Goal: Information Seeking & Learning: Learn about a topic

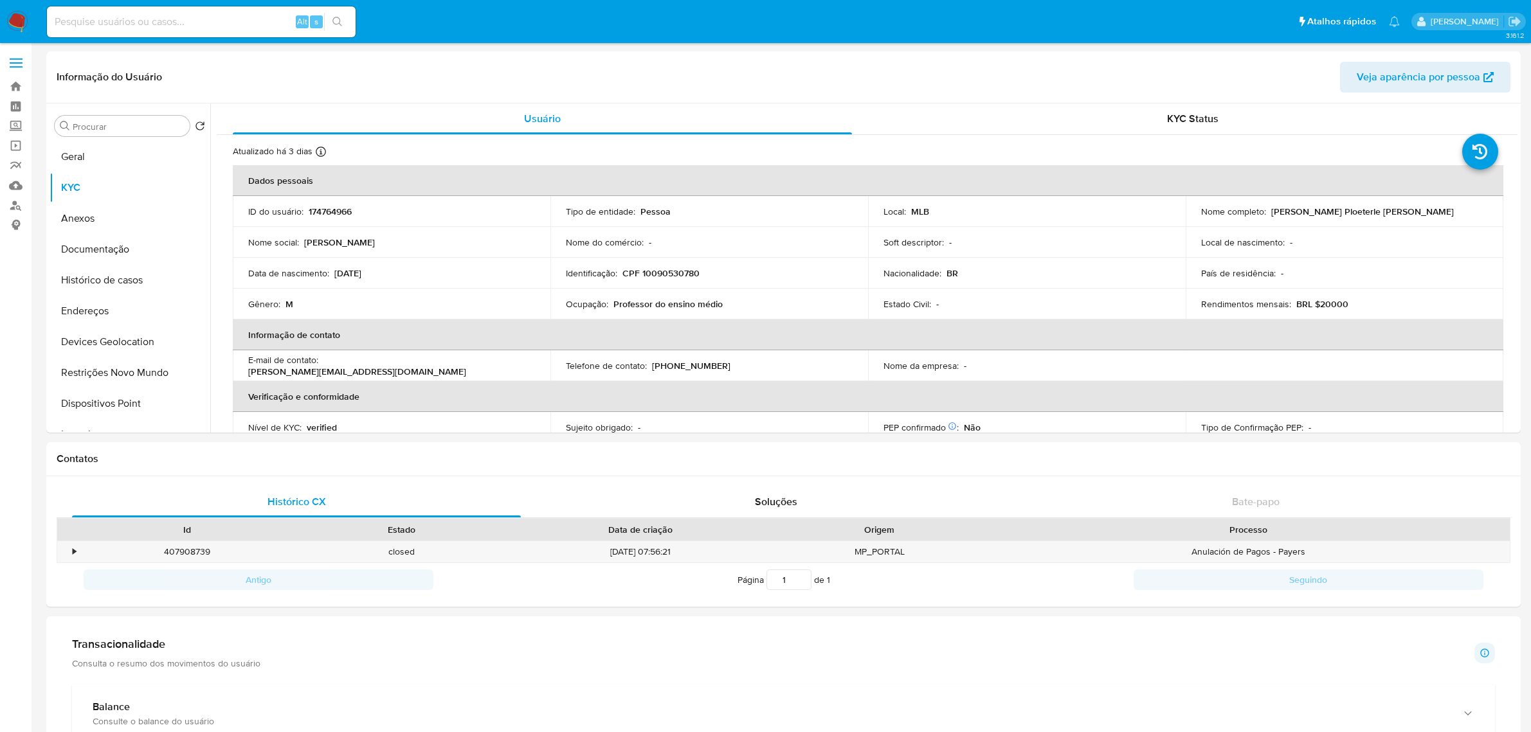
select select "10"
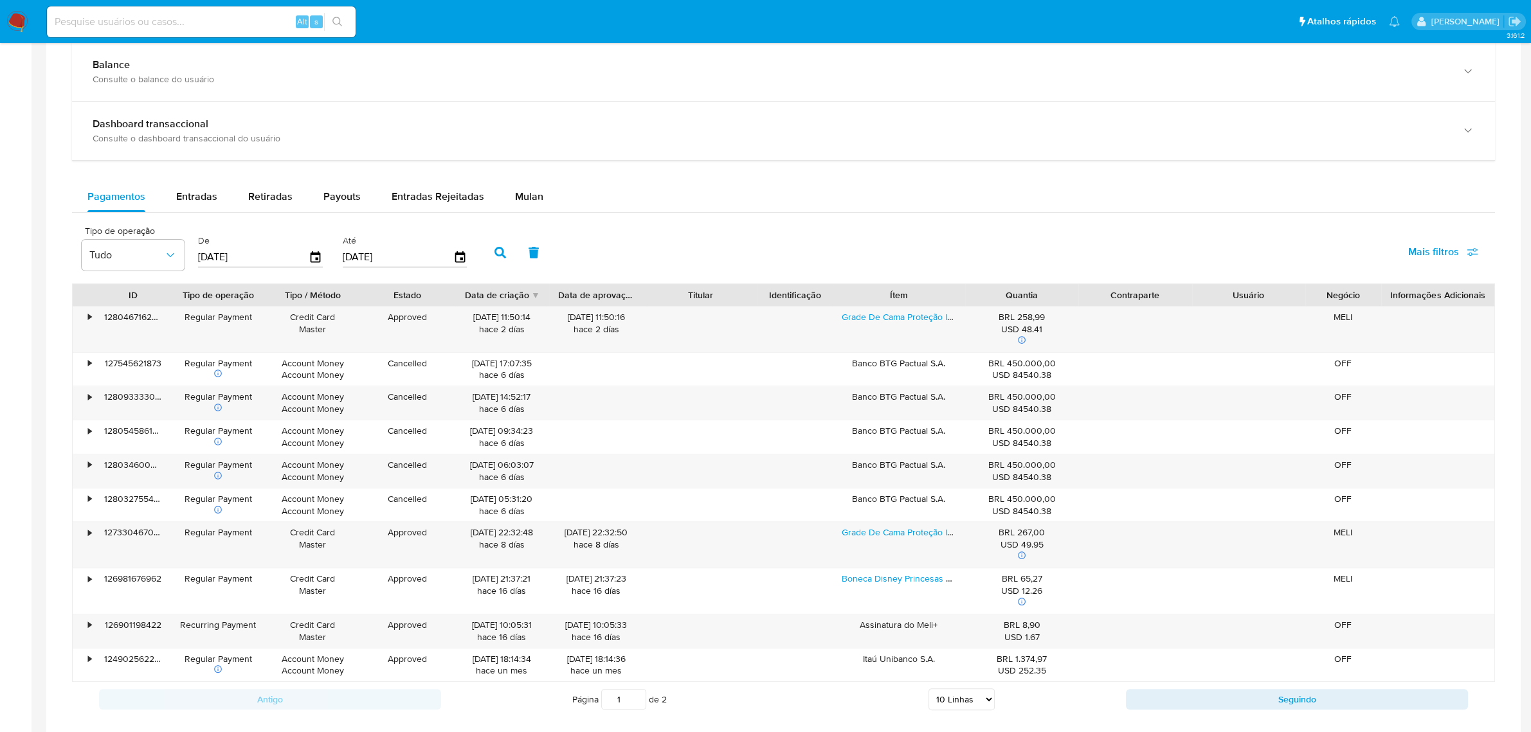
scroll to position [535, 0]
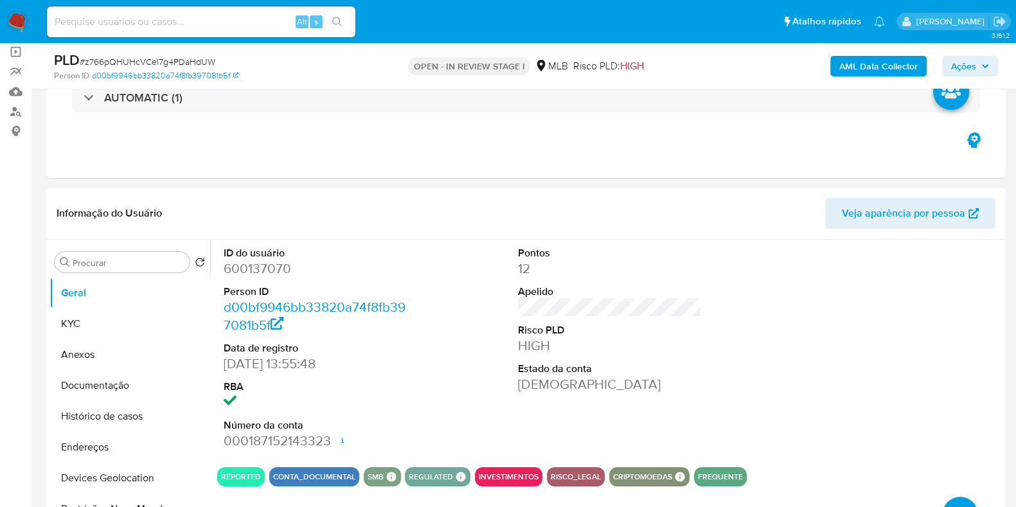
scroll to position [241, 0]
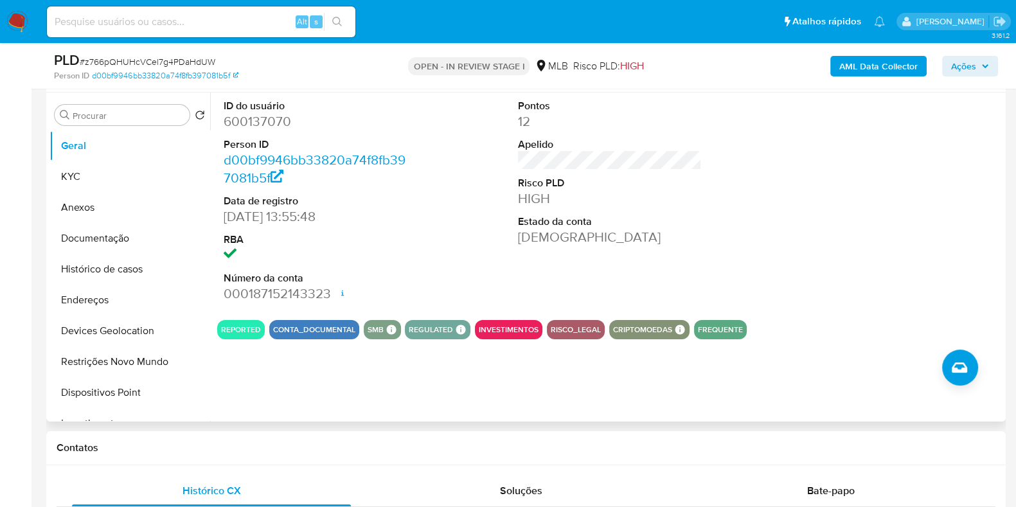
click at [271, 121] on dd "600137070" at bounding box center [316, 122] width 184 height 18
click at [264, 129] on dd "600137070" at bounding box center [316, 122] width 184 height 18
copy dd "600137070"
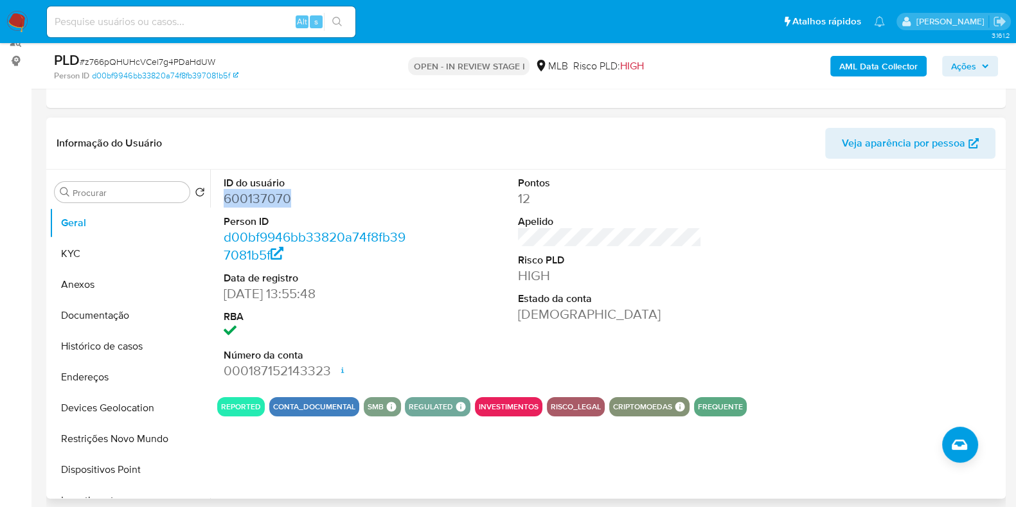
scroll to position [160, 0]
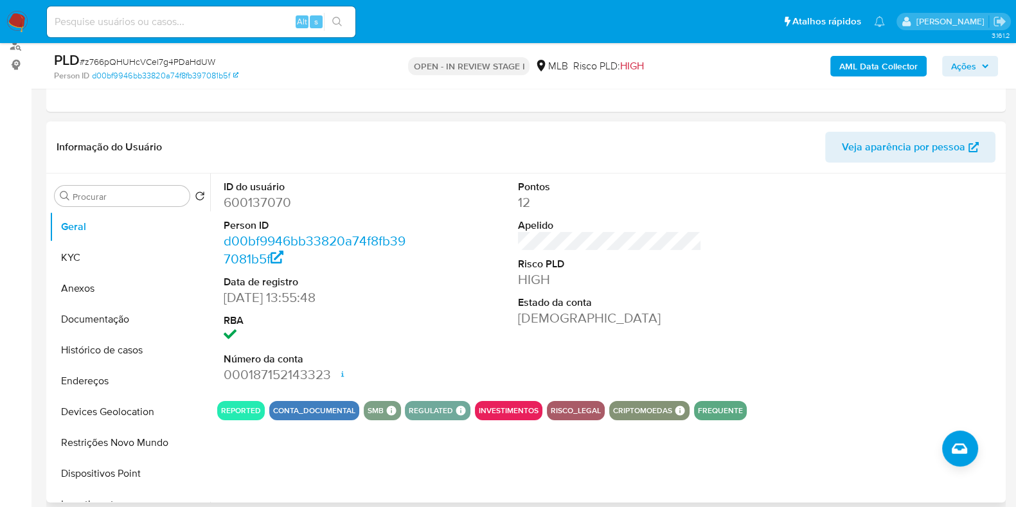
click at [713, 210] on div "ID do usuário 600137070 Person ID d00bf9946bb33820a74f8fb397081b5f Data de regi…" at bounding box center [610, 282] width 786 height 217
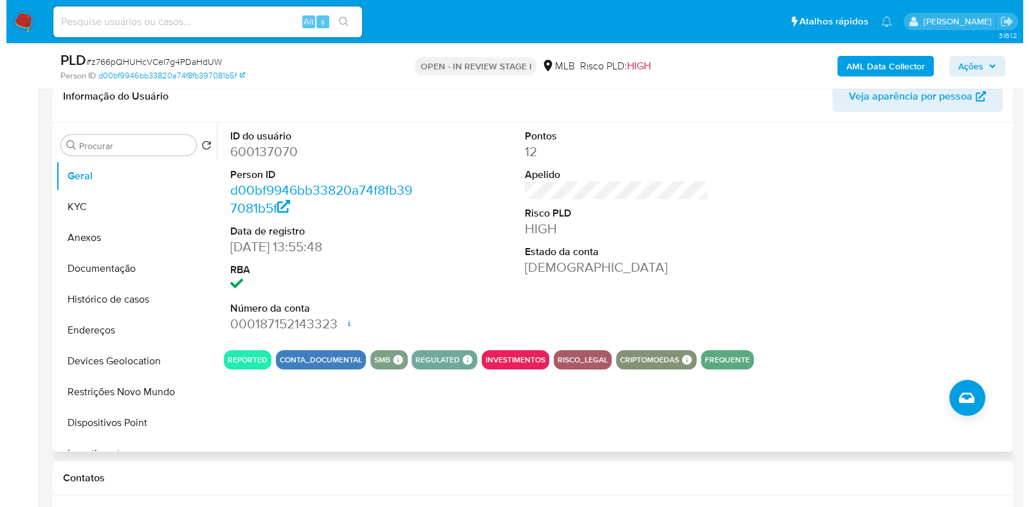
scroll to position [241, 0]
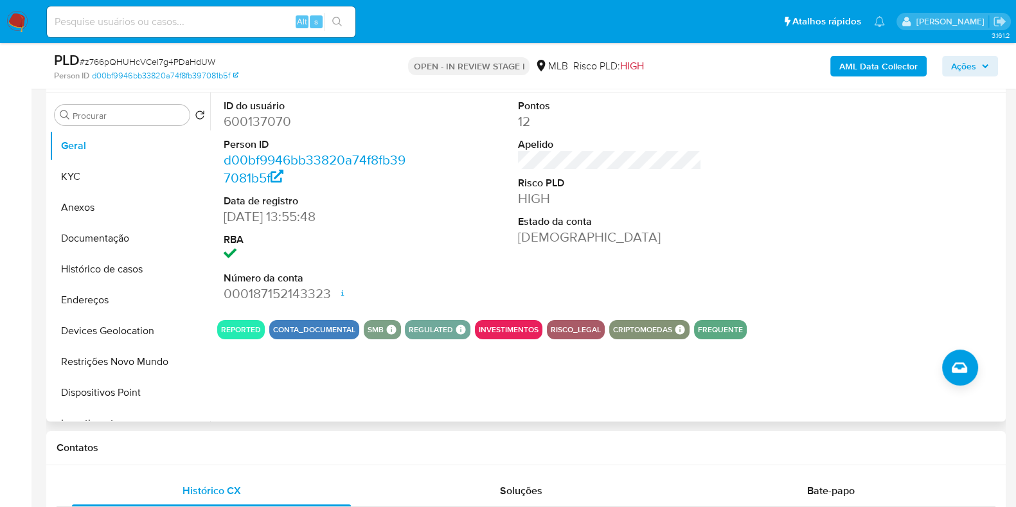
click at [421, 234] on div "ID do usuário 600137070 Person ID d00bf9946bb33820a74f8fb397081b5f Data de regi…" at bounding box center [610, 201] width 786 height 217
click at [60, 178] on button "KYC" at bounding box center [125, 176] width 150 height 31
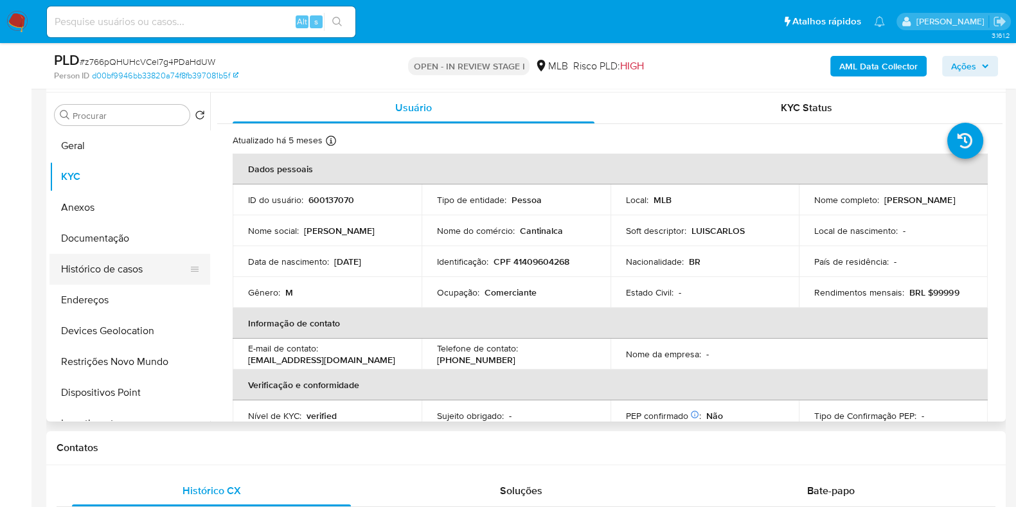
click at [100, 267] on button "Histórico de casos" at bounding box center [125, 269] width 150 height 31
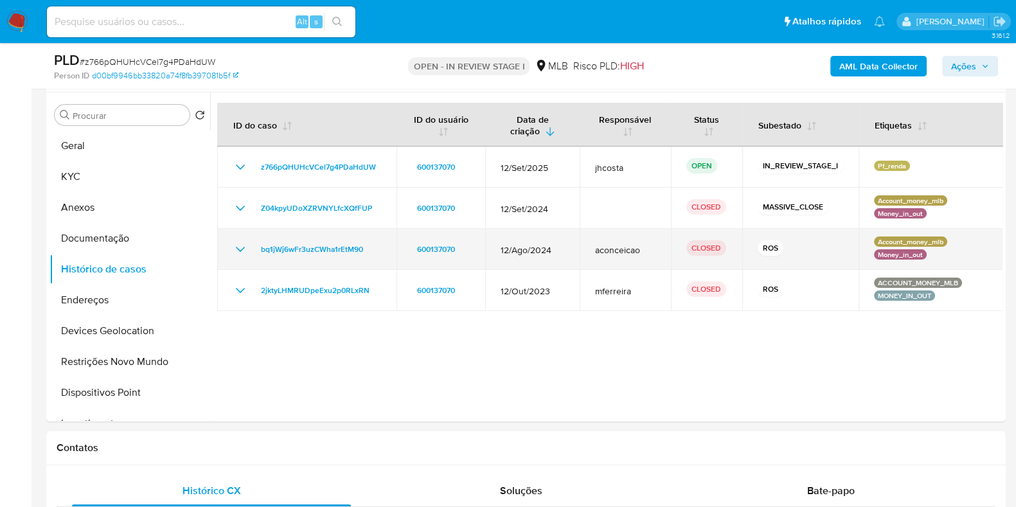
drag, startPoint x: 786, startPoint y: 253, endPoint x: 404, endPoint y: 255, distance: 381.9
click at [404, 255] on tr "bq1jWj6wFr3uzCWha1rEtM90 600137070 12/Ago/2024 aconceicao CLOSED ROS Account_mo…" at bounding box center [610, 249] width 786 height 41
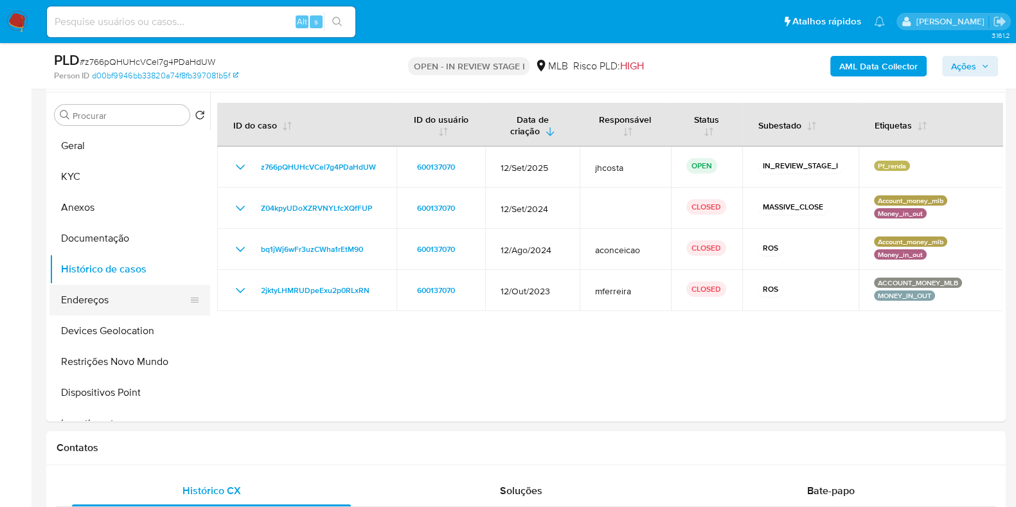
click at [107, 302] on button "Endereços" at bounding box center [125, 300] width 150 height 31
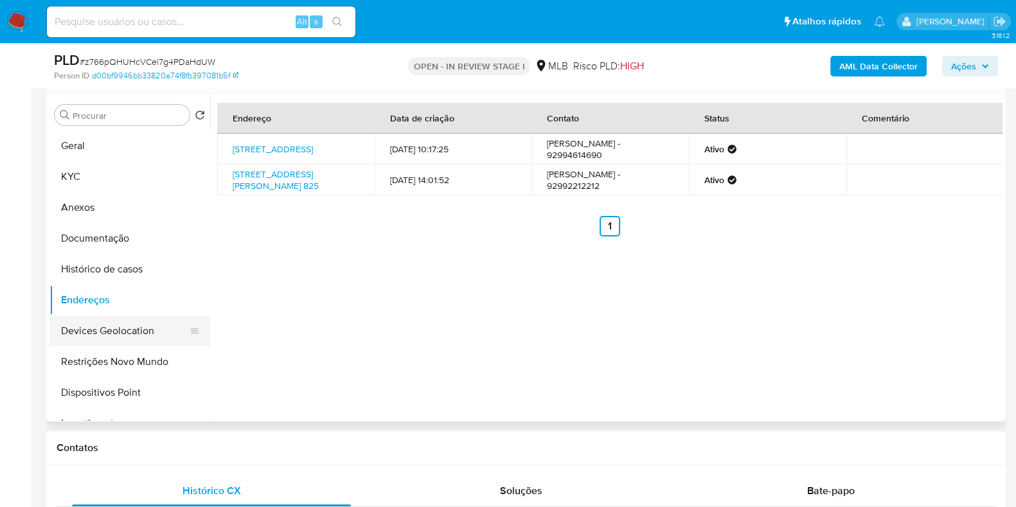
drag, startPoint x: 90, startPoint y: 336, endPoint x: 195, endPoint y: 336, distance: 104.8
click at [90, 336] on button "Devices Geolocation" at bounding box center [125, 331] width 150 height 31
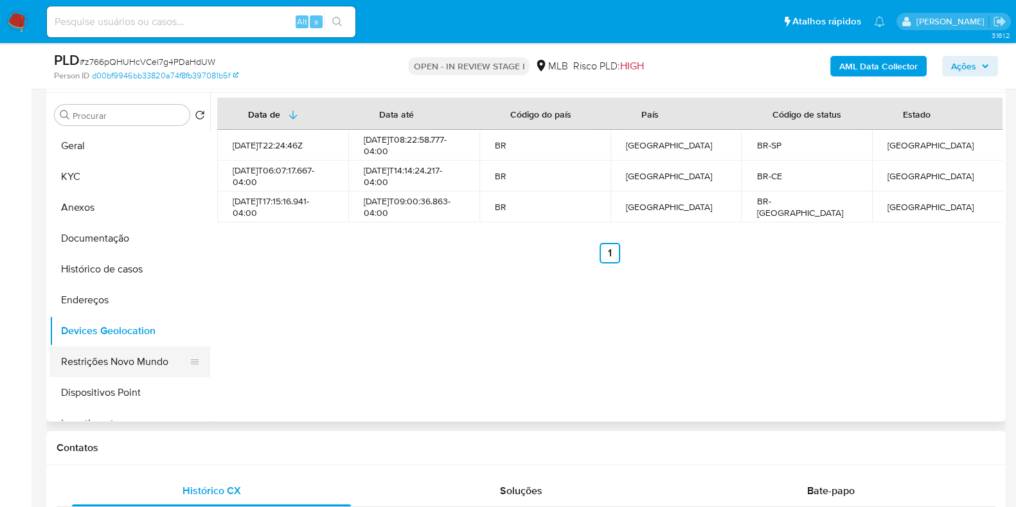
click at [127, 355] on button "Restrições Novo Mundo" at bounding box center [125, 362] width 150 height 31
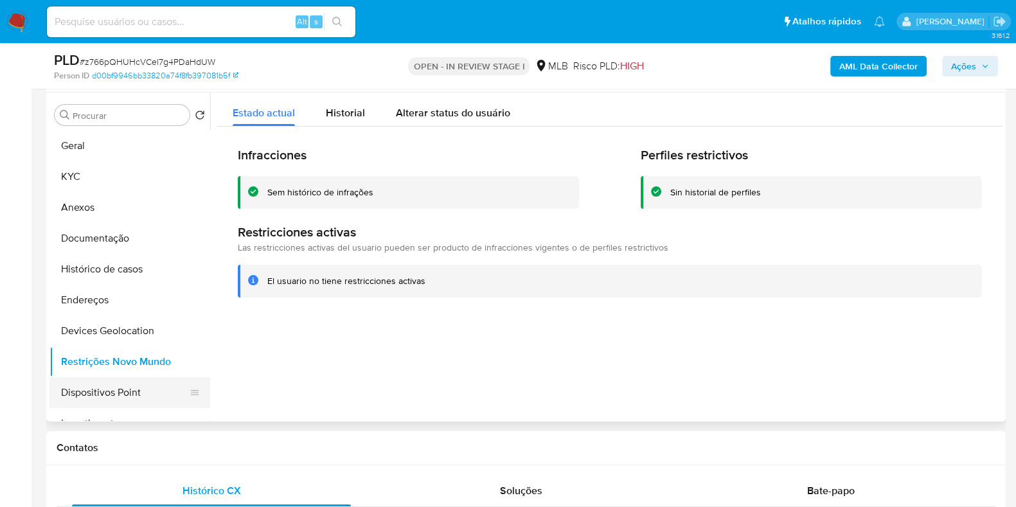
click at [103, 390] on button "Dispositivos Point" at bounding box center [125, 392] width 150 height 31
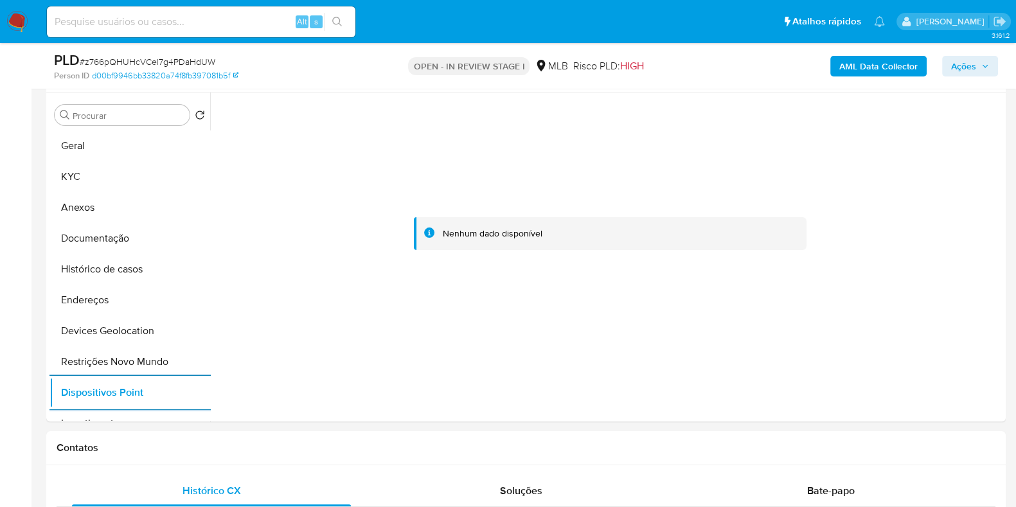
click at [874, 66] on b "AML Data Collector" at bounding box center [879, 66] width 78 height 21
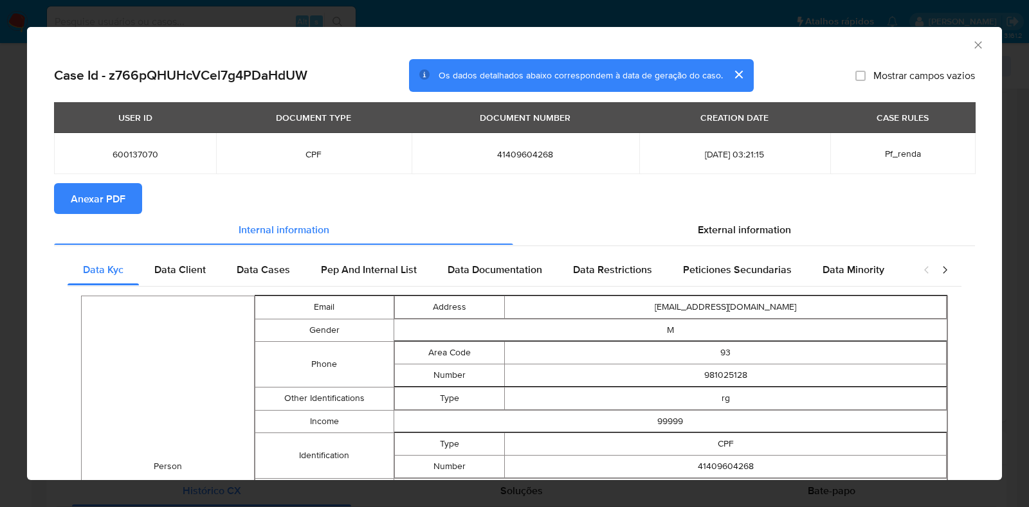
click at [96, 200] on span "Anexar PDF" at bounding box center [98, 199] width 55 height 28
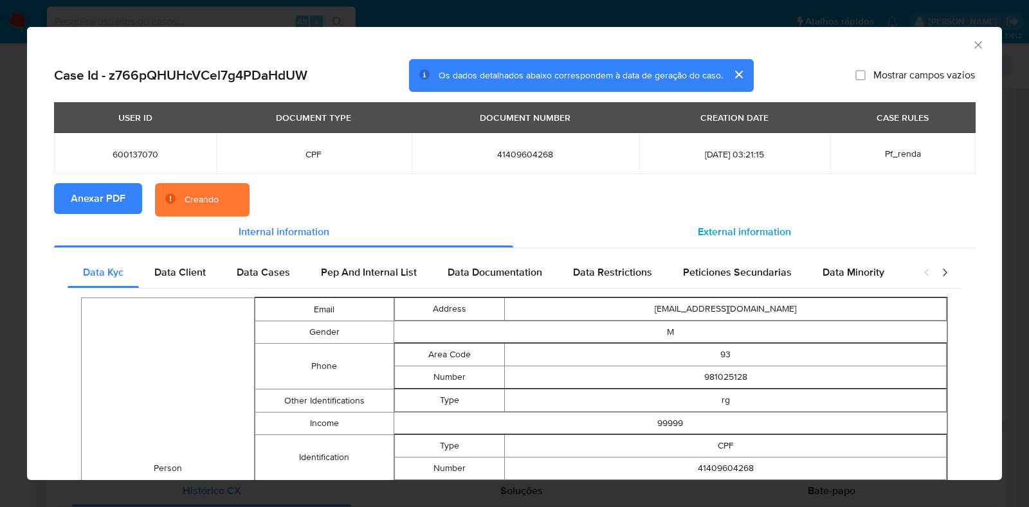
click at [749, 220] on div "External information" at bounding box center [744, 232] width 462 height 31
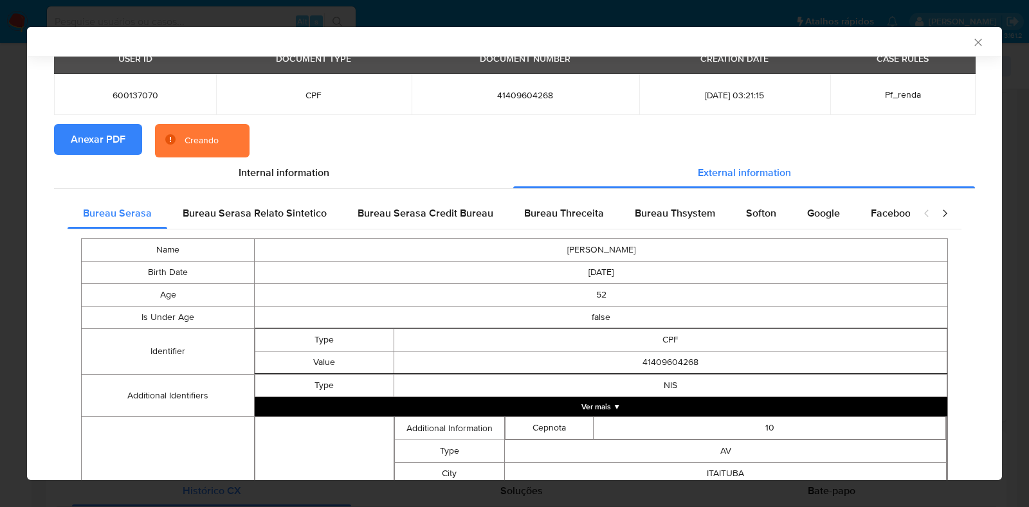
scroll to position [77, 0]
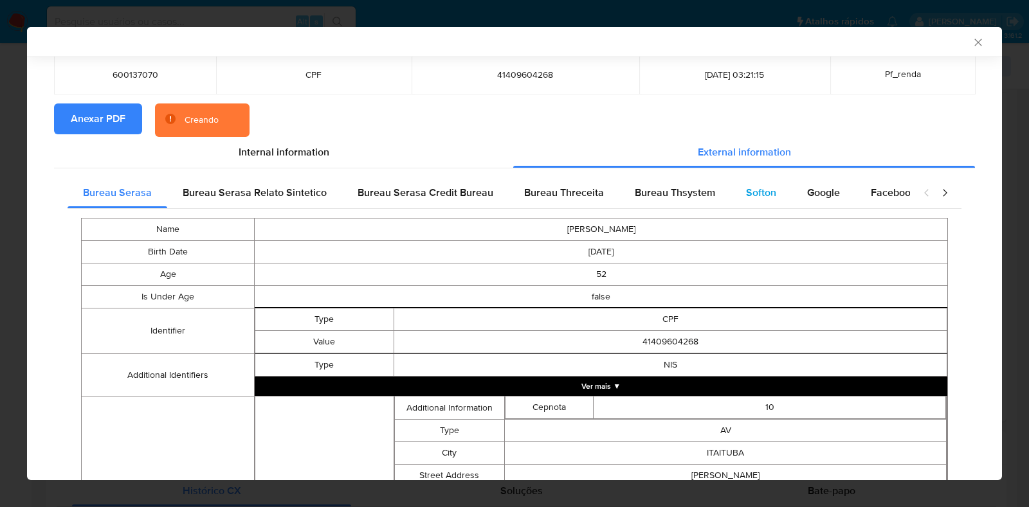
click at [746, 196] on span "Softon" at bounding box center [761, 192] width 30 height 15
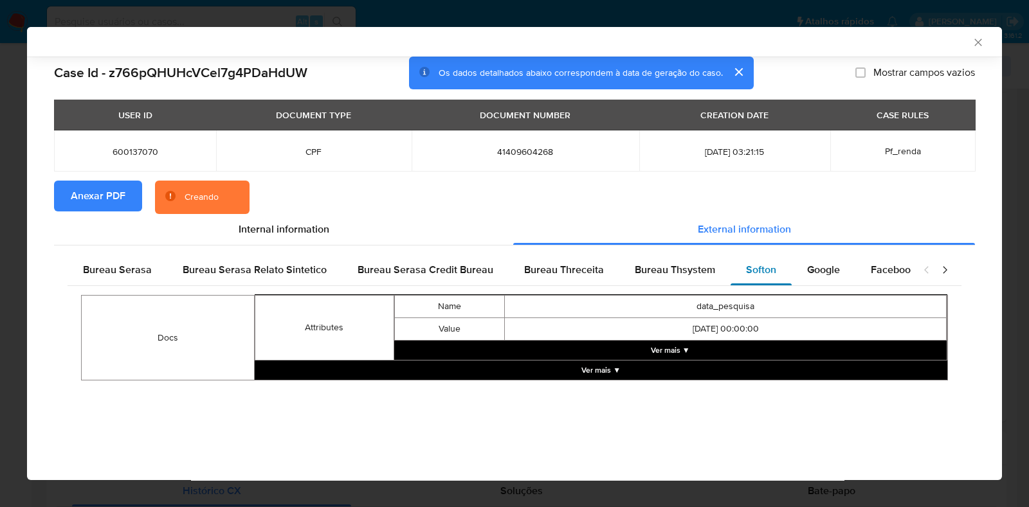
scroll to position [0, 0]
click at [672, 349] on button "Ver mais ▼" at bounding box center [670, 350] width 553 height 19
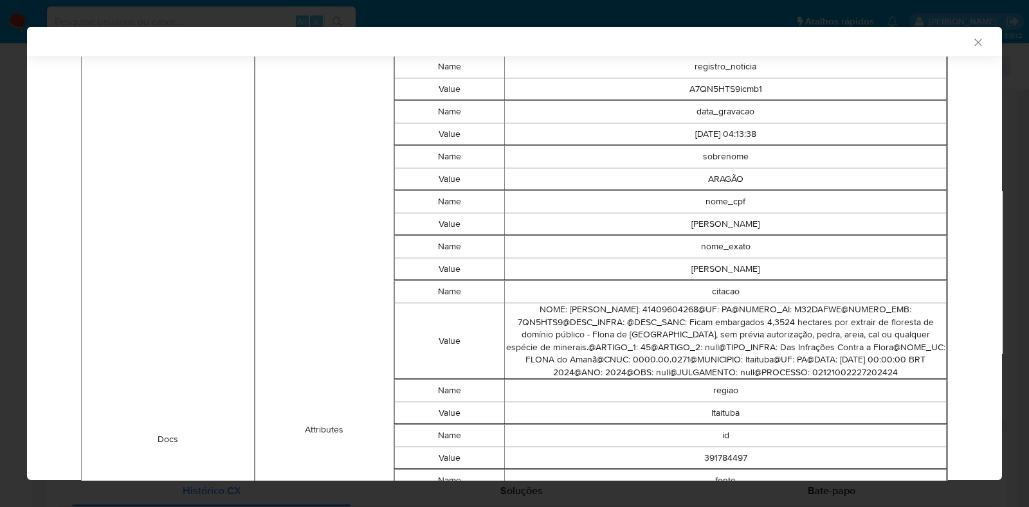
scroll to position [640, 0]
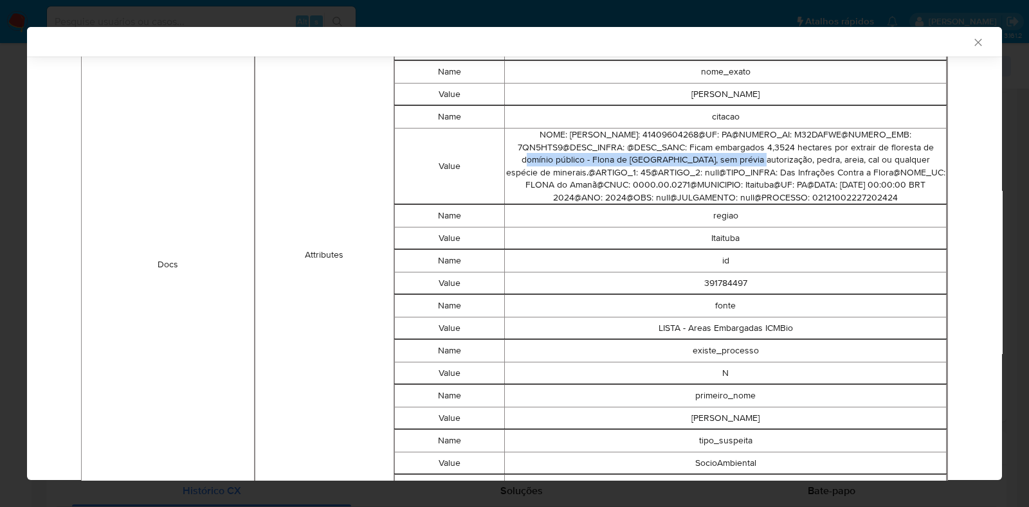
drag, startPoint x: 552, startPoint y: 166, endPoint x: 777, endPoint y: 169, distance: 225.7
click at [777, 169] on td "NOME: LUIS CARLOS DE ARAGÃO@CPF_CNPJ: 41409604268@UF: PA@NUMERO_AI: M32DAFWE@NU…" at bounding box center [726, 167] width 442 height 77
click at [782, 176] on td "NOME: LUIS CARLOS DE ARAGÃO@CPF_CNPJ: 41409604268@UF: PA@NUMERO_AI: M32DAFWE@NU…" at bounding box center [726, 167] width 442 height 77
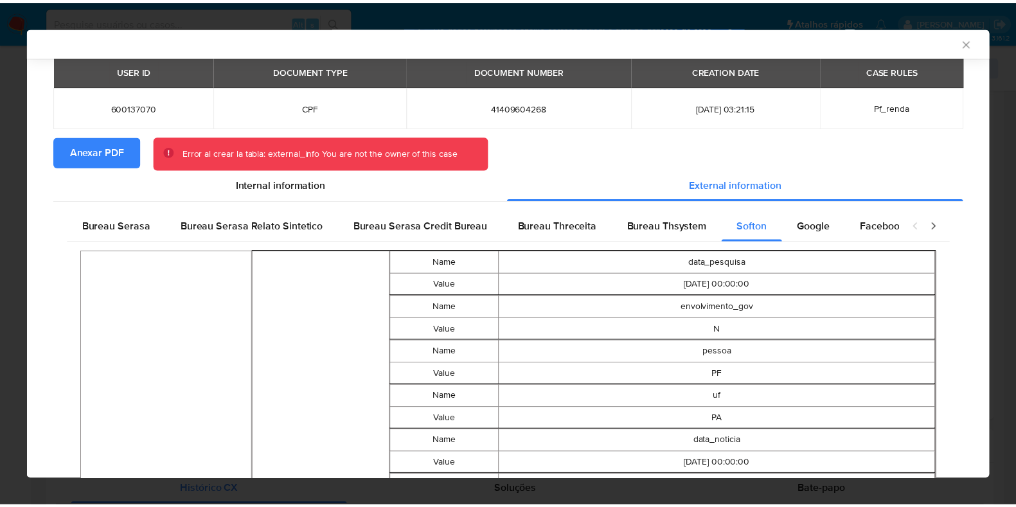
scroll to position [0, 0]
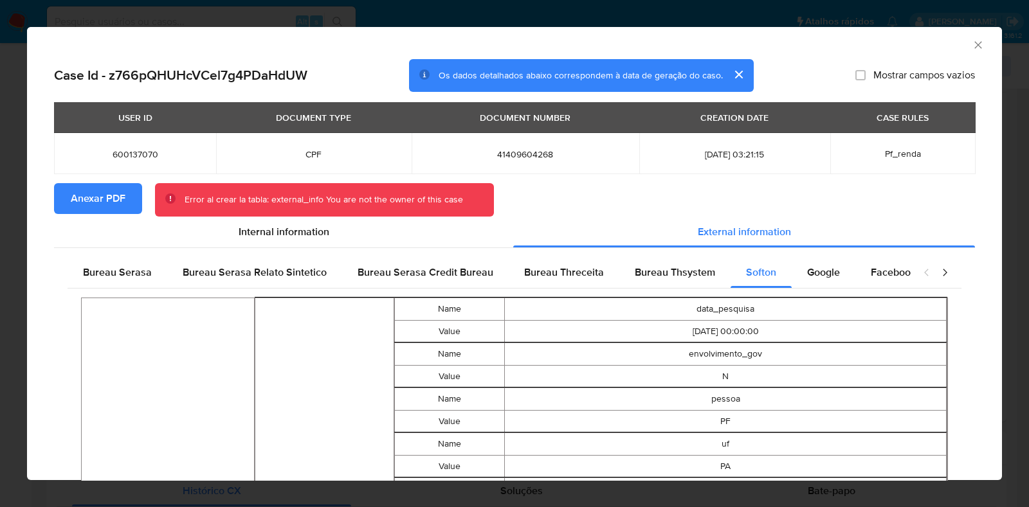
click at [106, 200] on span "Anexar PDF" at bounding box center [98, 199] width 55 height 28
click at [971, 45] on icon "Fechar a janela" at bounding box center [977, 45] width 13 height 13
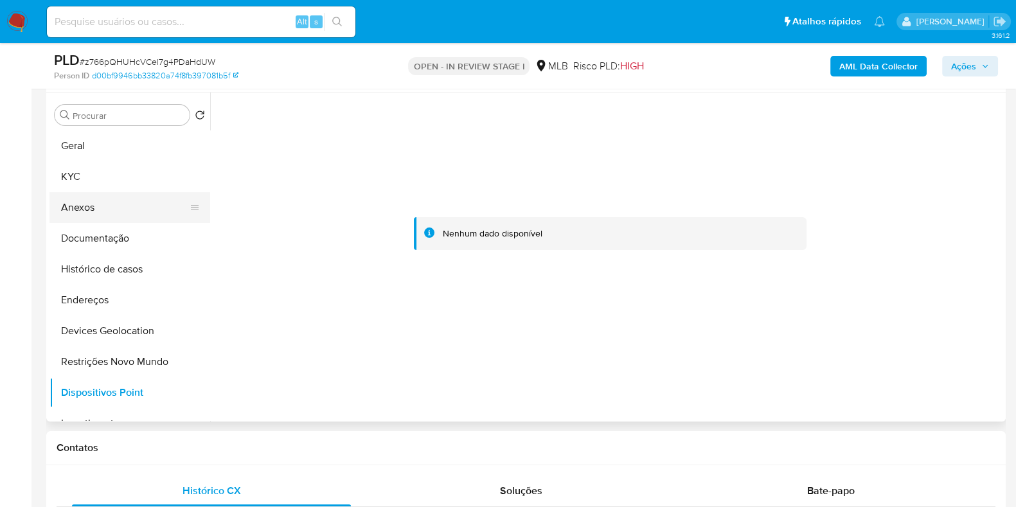
click at [89, 211] on button "Anexos" at bounding box center [125, 207] width 150 height 31
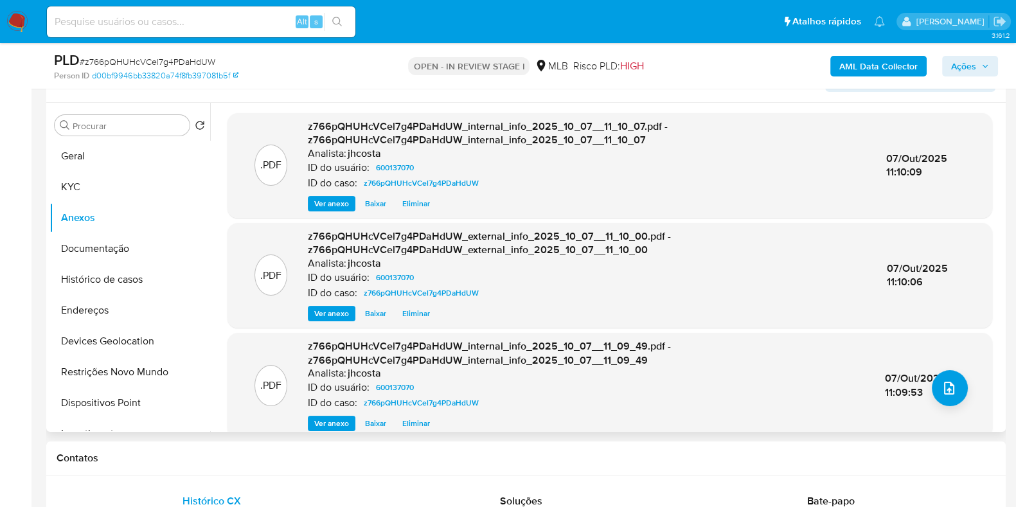
scroll to position [241, 0]
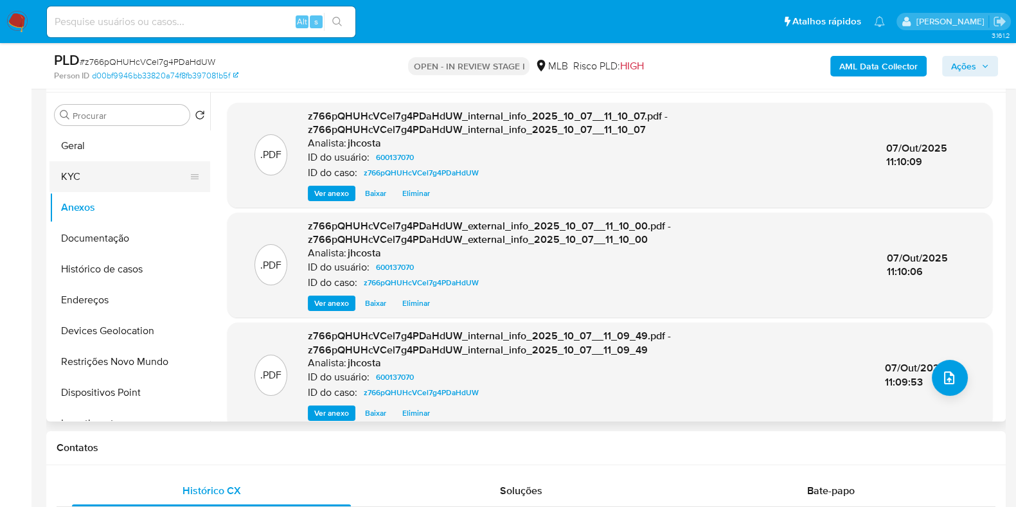
click at [106, 172] on button "KYC" at bounding box center [125, 176] width 150 height 31
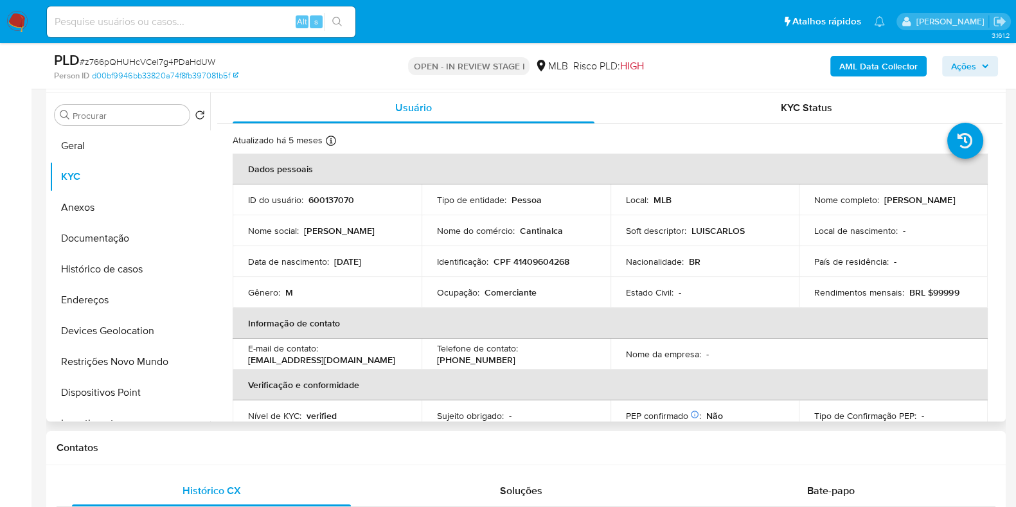
click at [541, 257] on p "CPF 41409604268" at bounding box center [532, 262] width 76 height 12
click at [541, 258] on p "CPF 41409604268" at bounding box center [532, 262] width 76 height 12
copy p "41409604268"
click at [885, 206] on p "Luis Carlos de Aragao" at bounding box center [920, 200] width 71 height 12
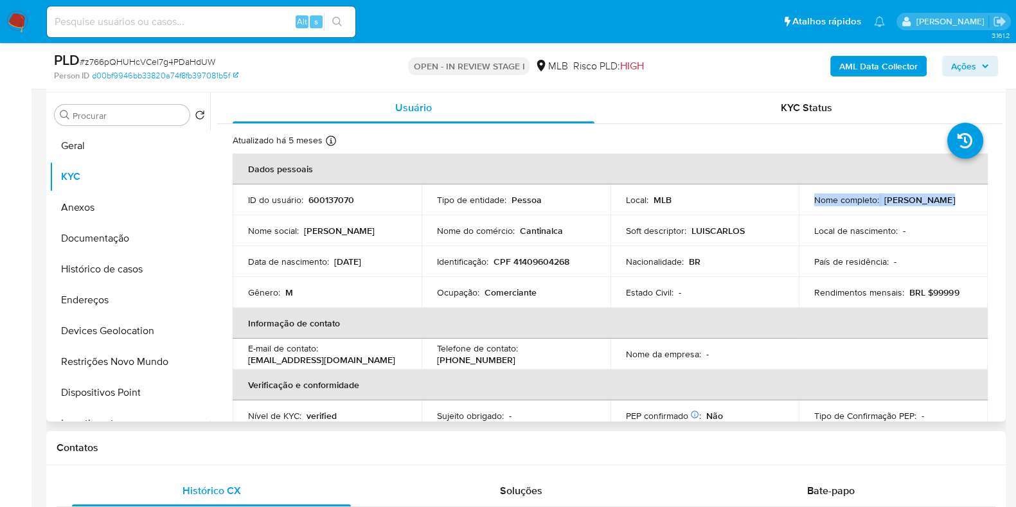
click at [885, 206] on p "Luis Carlos de Aragao" at bounding box center [920, 200] width 71 height 12
copy div "Nome completo : Luis Carlos de Aragao"
click at [834, 225] on p "Local de nascimento :" at bounding box center [857, 231] width 84 height 12
drag, startPoint x: 812, startPoint y: 204, endPoint x: 903, endPoint y: 210, distance: 91.5
click at [903, 206] on div "Nome completo : Luis Carlos de Aragao" at bounding box center [894, 200] width 158 height 12
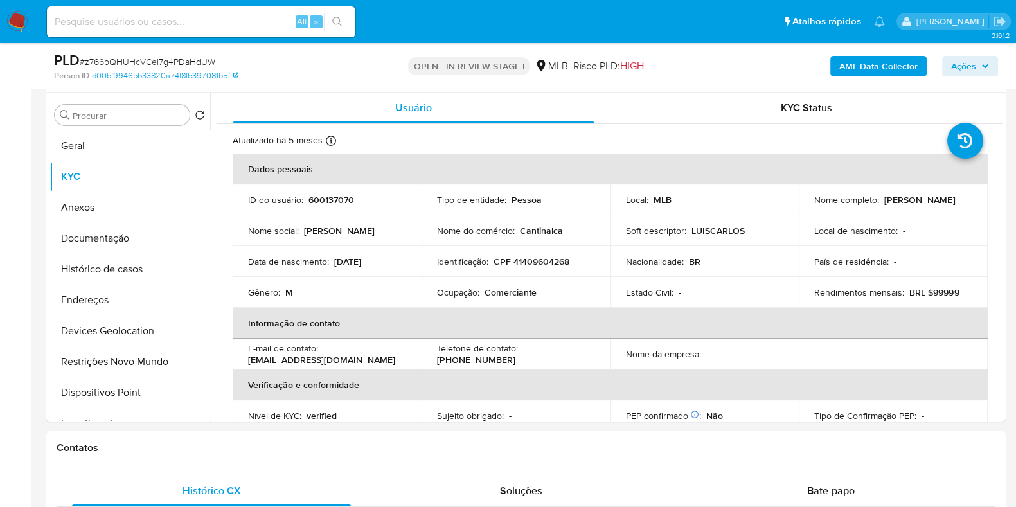
copy p "Luis Carlos de Aragao"
click at [84, 302] on button "Endereços" at bounding box center [125, 300] width 150 height 31
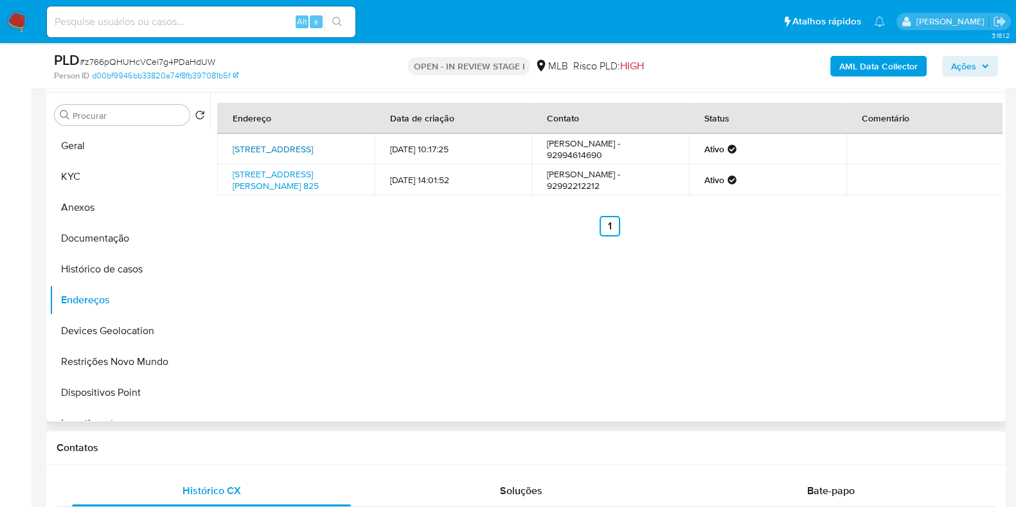
drag, startPoint x: 226, startPoint y: 146, endPoint x: 314, endPoint y: 158, distance: 88.8
click at [314, 158] on td "Rua Ibirapuã 84, Manaus, Amazonas, 69099115, Brasil 84" at bounding box center [296, 149] width 158 height 31
copy link "Rua Ibirapuã 84, Manaus, Amazonas, 69099115"
click at [303, 145] on link "Rua Ibirapuã 84, Manaus, Amazonas, 69099115, Brasil 84" at bounding box center [273, 149] width 80 height 13
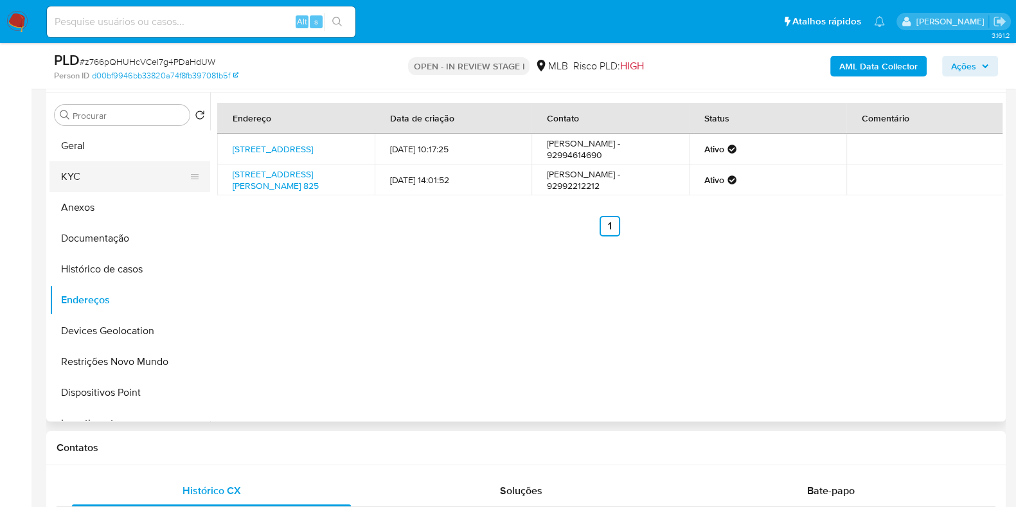
click at [89, 181] on button "KYC" at bounding box center [125, 176] width 150 height 31
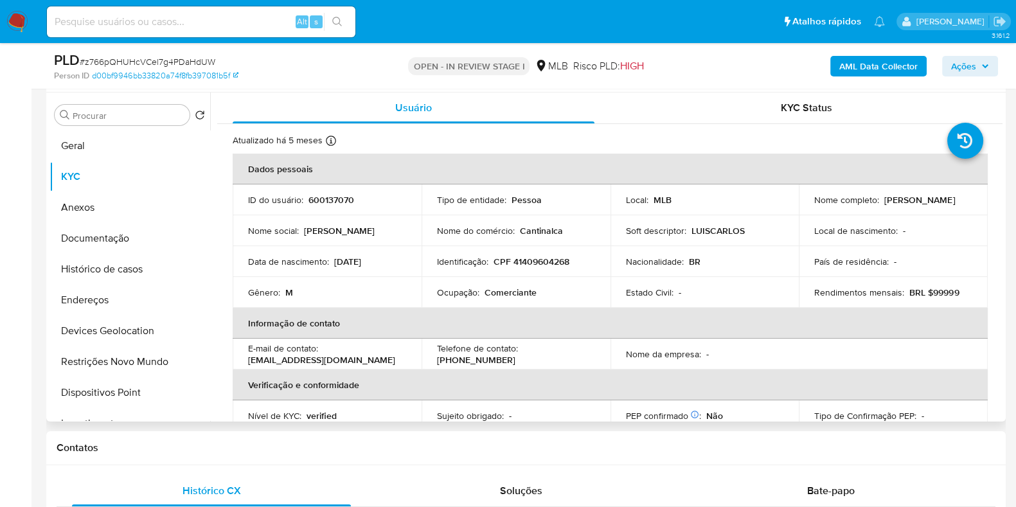
click at [536, 262] on p "CPF 41409604268" at bounding box center [532, 262] width 76 height 12
copy p "41409604268"
click at [530, 262] on p "CPF 41409604268" at bounding box center [532, 262] width 76 height 12
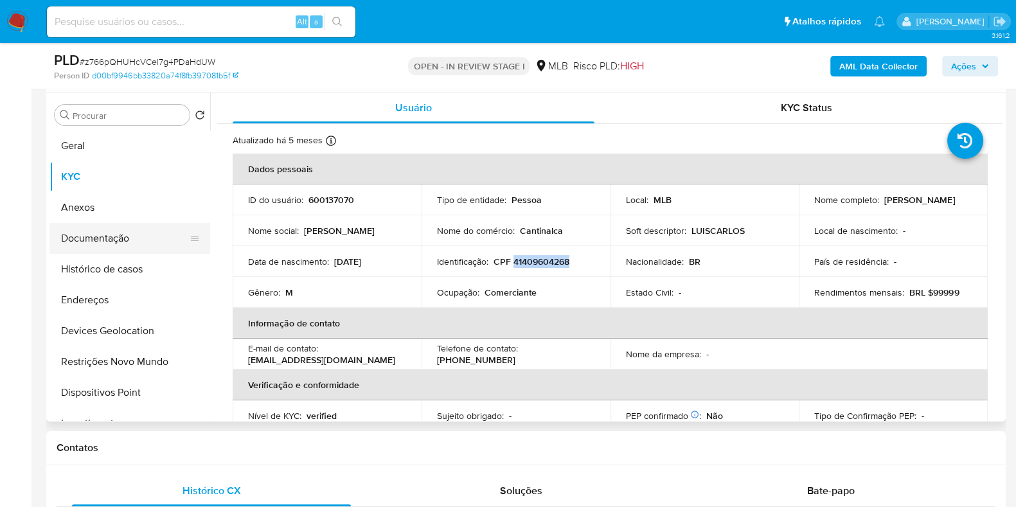
click at [109, 236] on button "Documentação" at bounding box center [125, 238] width 150 height 31
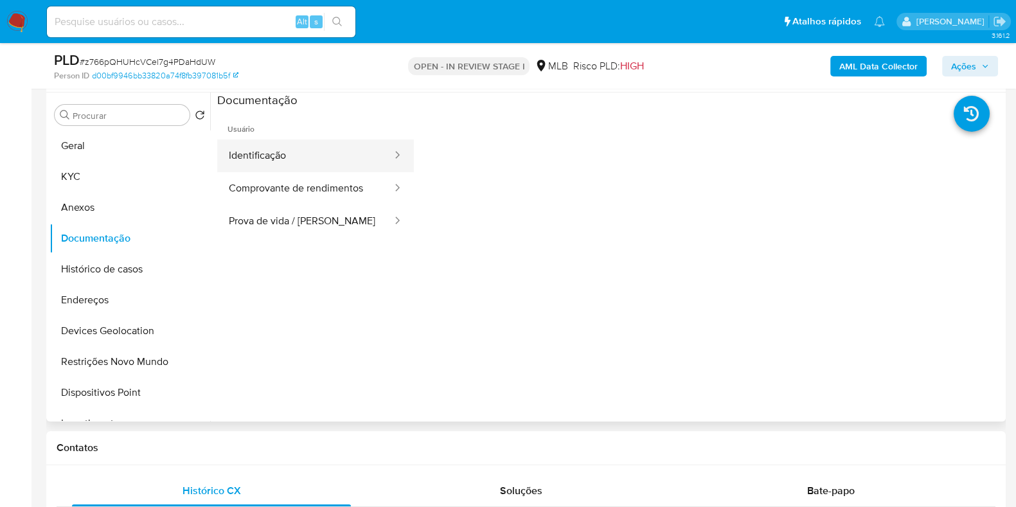
click at [302, 155] on button "Identificação" at bounding box center [305, 156] width 176 height 33
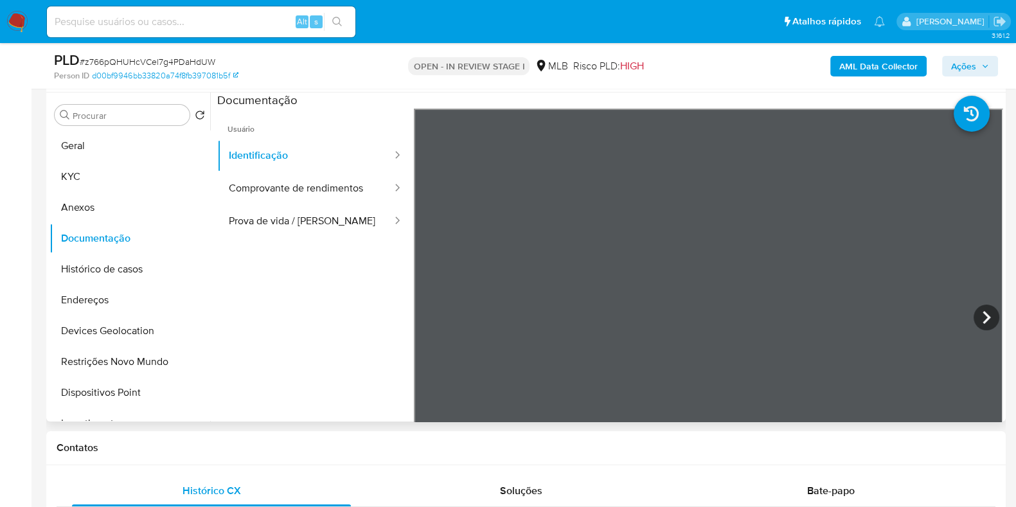
click at [987, 313] on icon at bounding box center [987, 318] width 26 height 26
click at [70, 180] on button "KYC" at bounding box center [125, 176] width 150 height 31
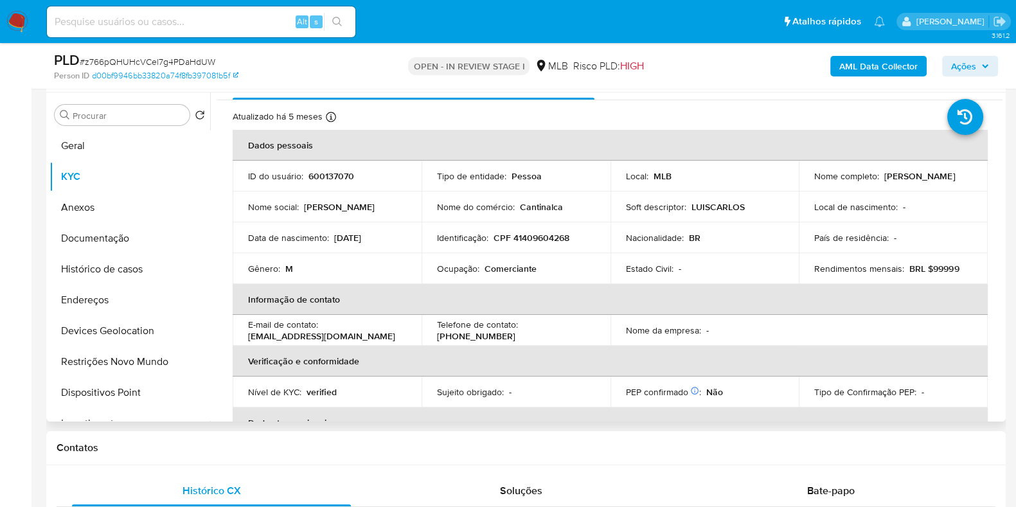
scroll to position [0, 0]
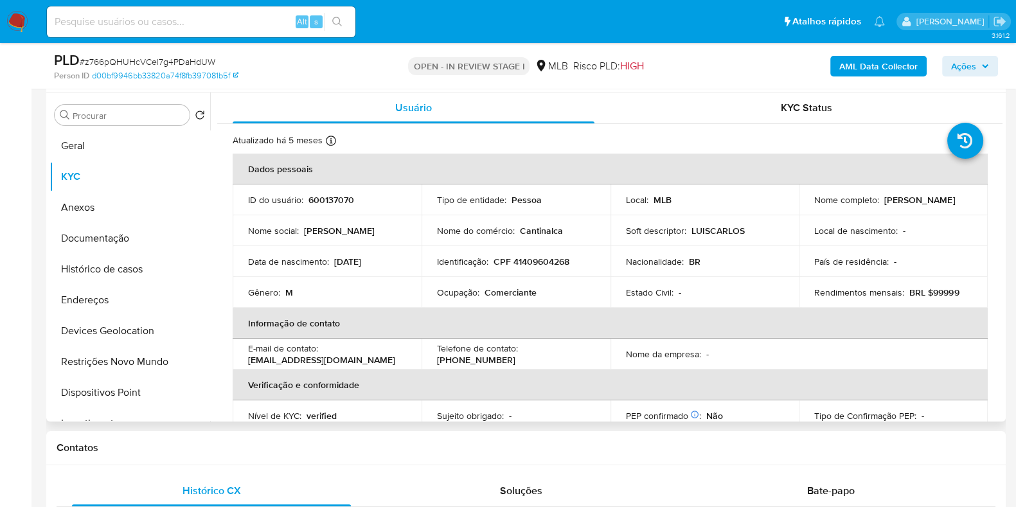
click at [529, 266] on p "CPF 41409604268" at bounding box center [532, 262] width 76 height 12
copy p "41409604268"
drag, startPoint x: 813, startPoint y: 204, endPoint x: 911, endPoint y: 204, distance: 98.4
click at [911, 204] on div "Nome completo : Luis Carlos de Aragao" at bounding box center [894, 200] width 158 height 12
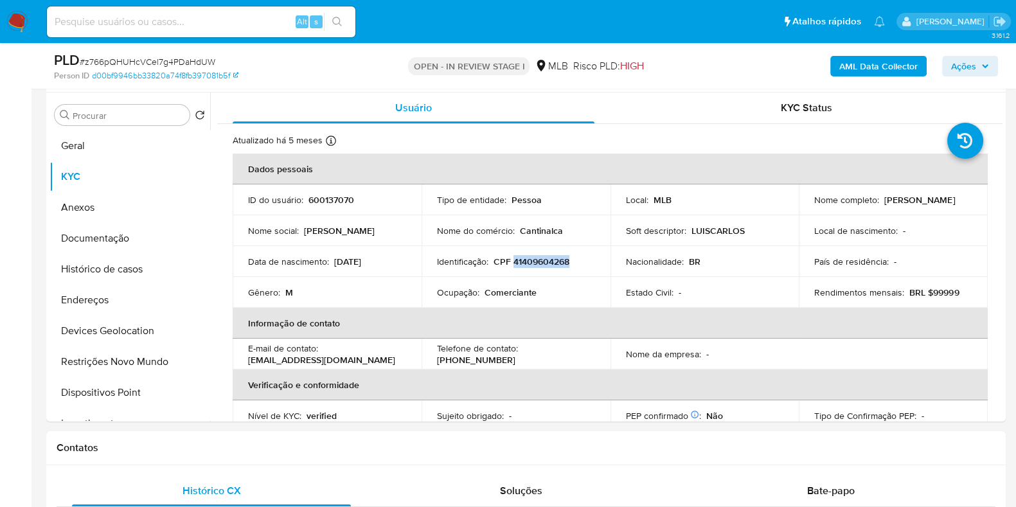
copy p "Luis Carlos de Aragao"
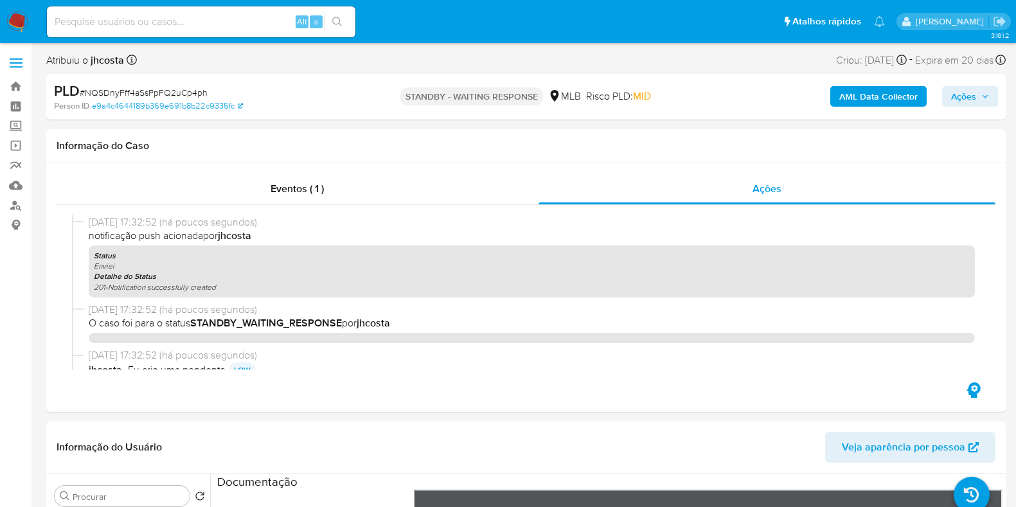
select select "10"
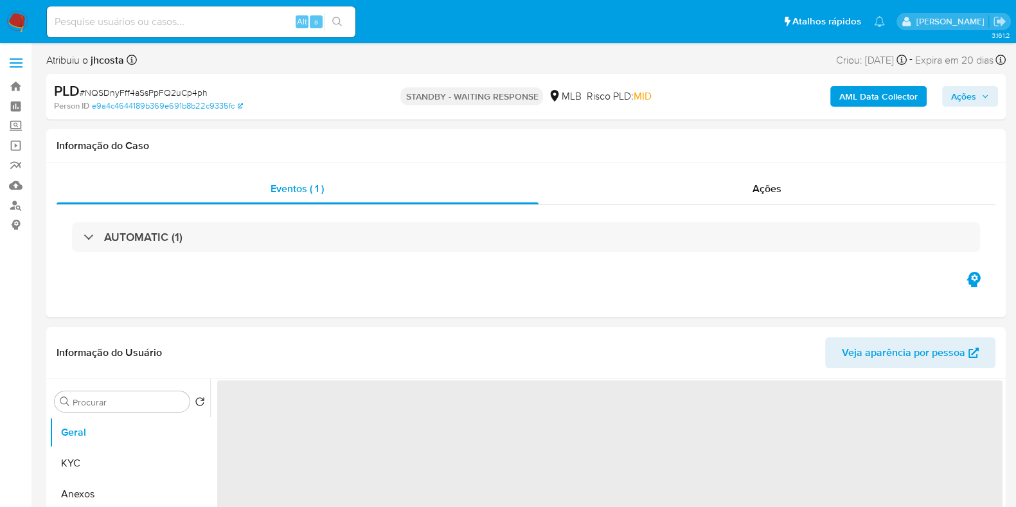
select select "10"
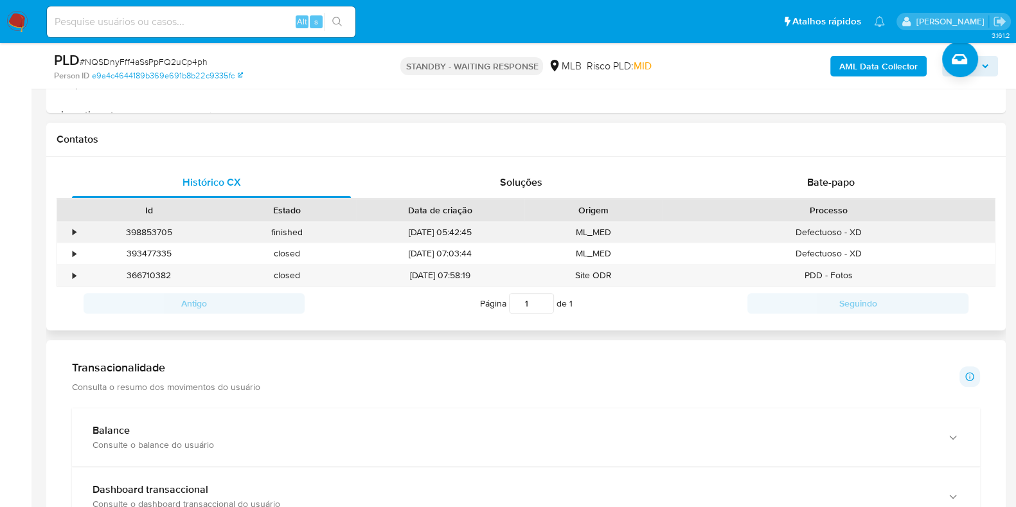
scroll to position [562, 0]
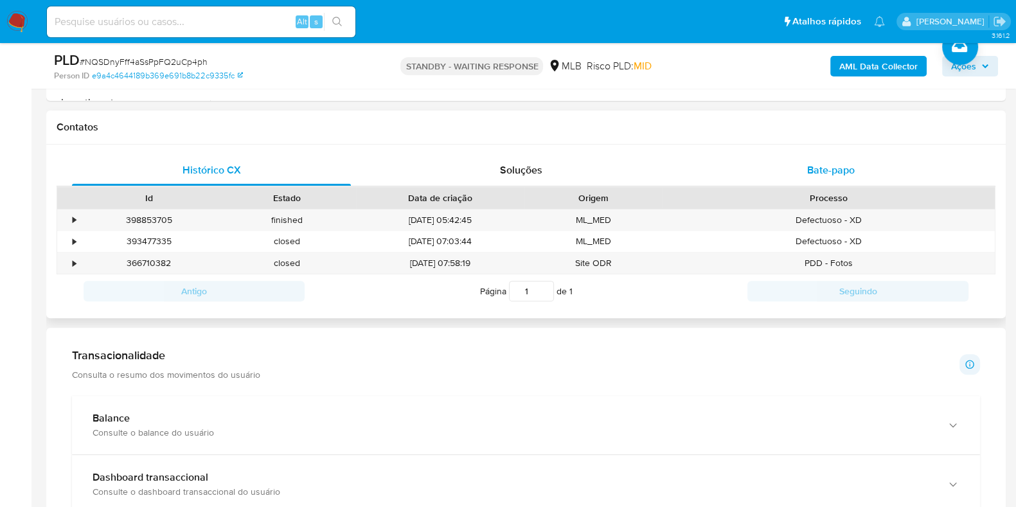
click at [824, 167] on span "Bate-papo" at bounding box center [831, 170] width 48 height 15
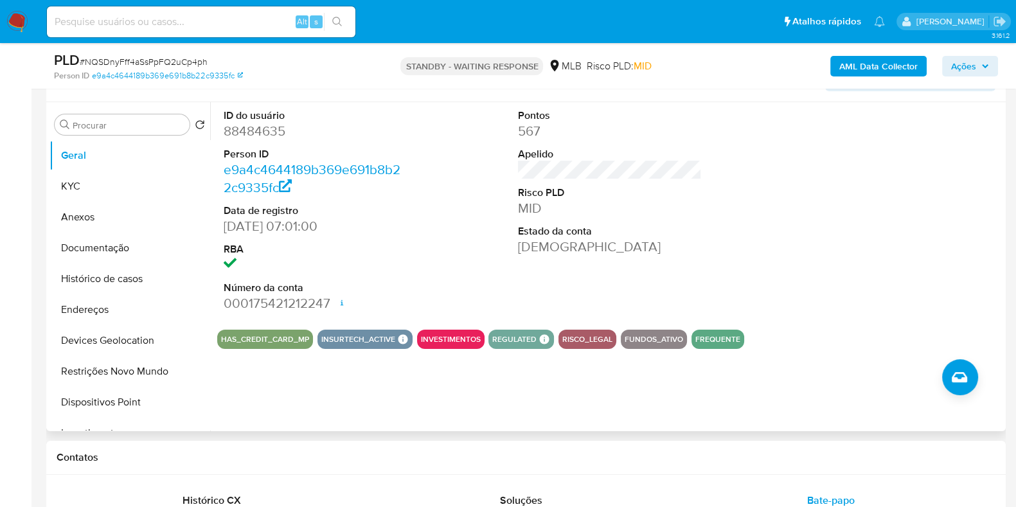
scroll to position [160, 0]
